Goal: Task Accomplishment & Management: Manage account settings

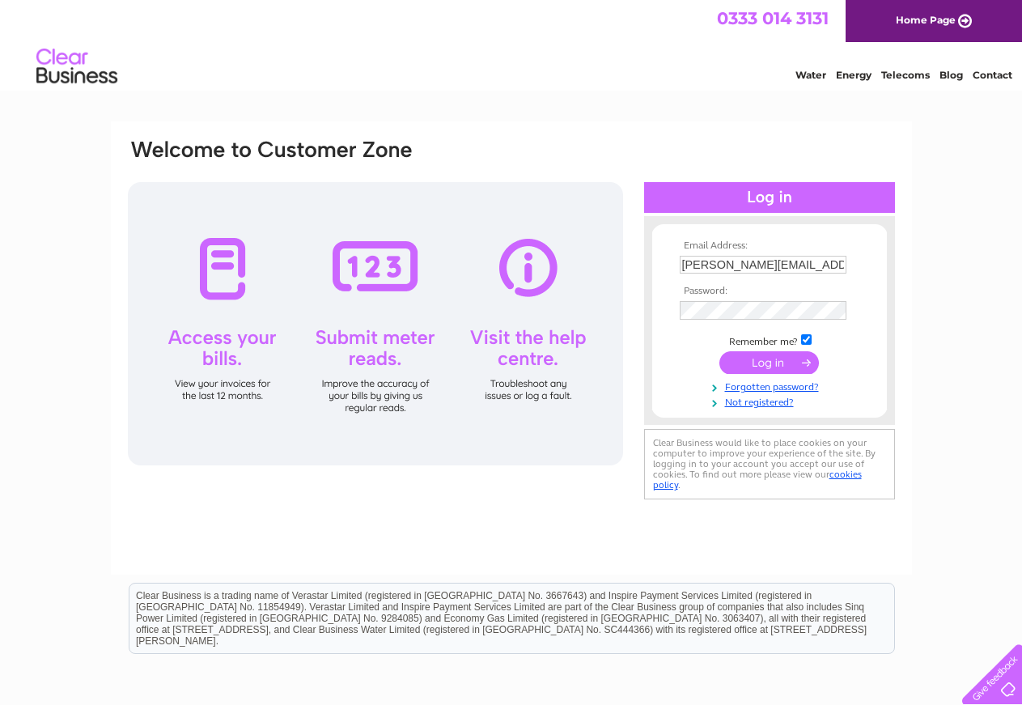
click at [777, 369] on input "submit" at bounding box center [769, 362] width 100 height 23
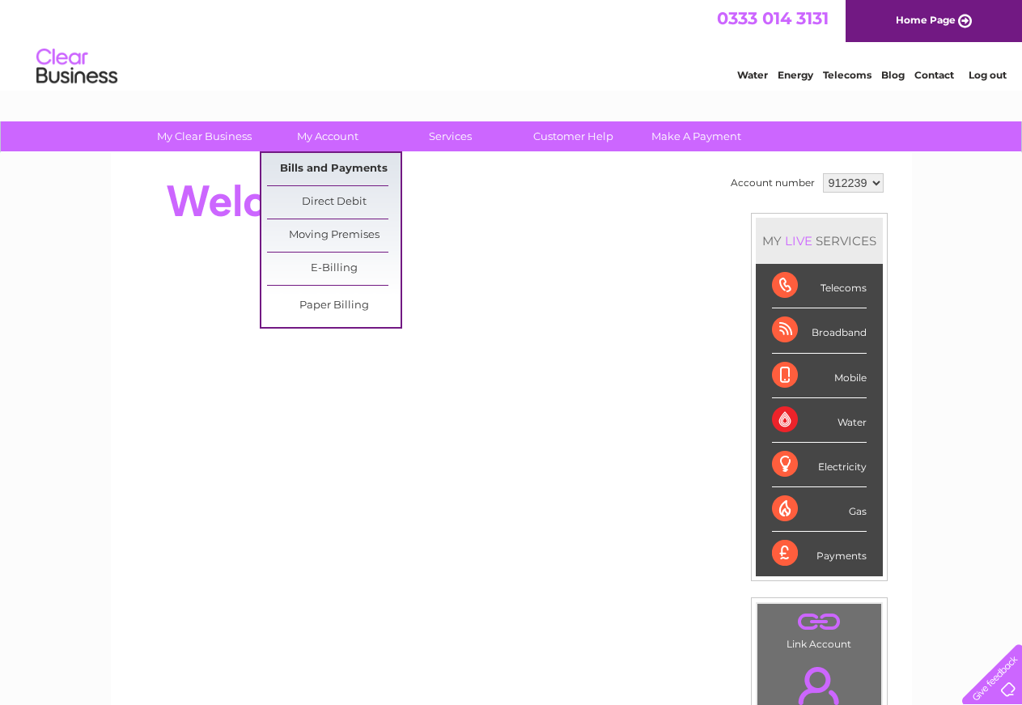
click at [336, 170] on link "Bills and Payments" at bounding box center [333, 169] width 133 height 32
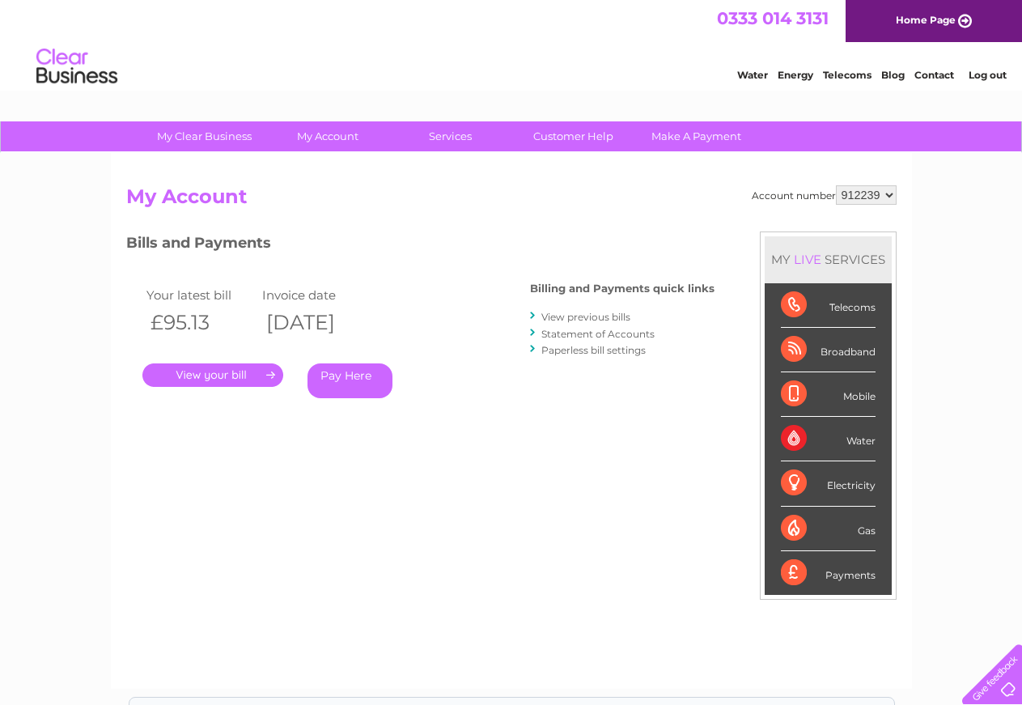
click at [204, 379] on link "." at bounding box center [212, 374] width 141 height 23
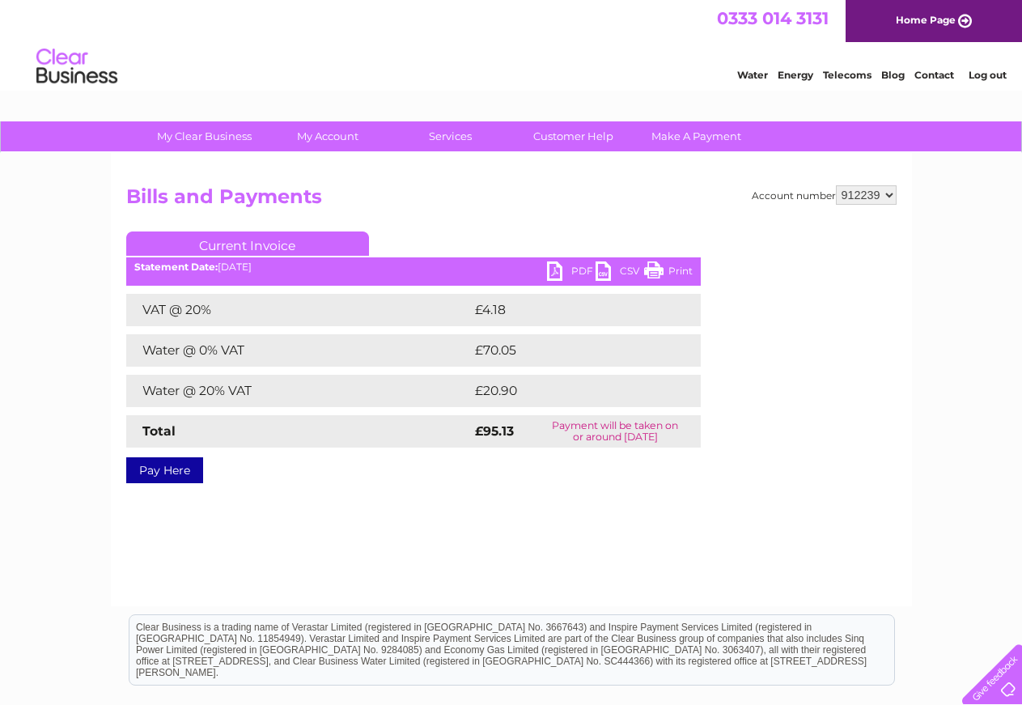
click at [558, 273] on link "PDF" at bounding box center [571, 272] width 49 height 23
